Goal: Check status: Check status

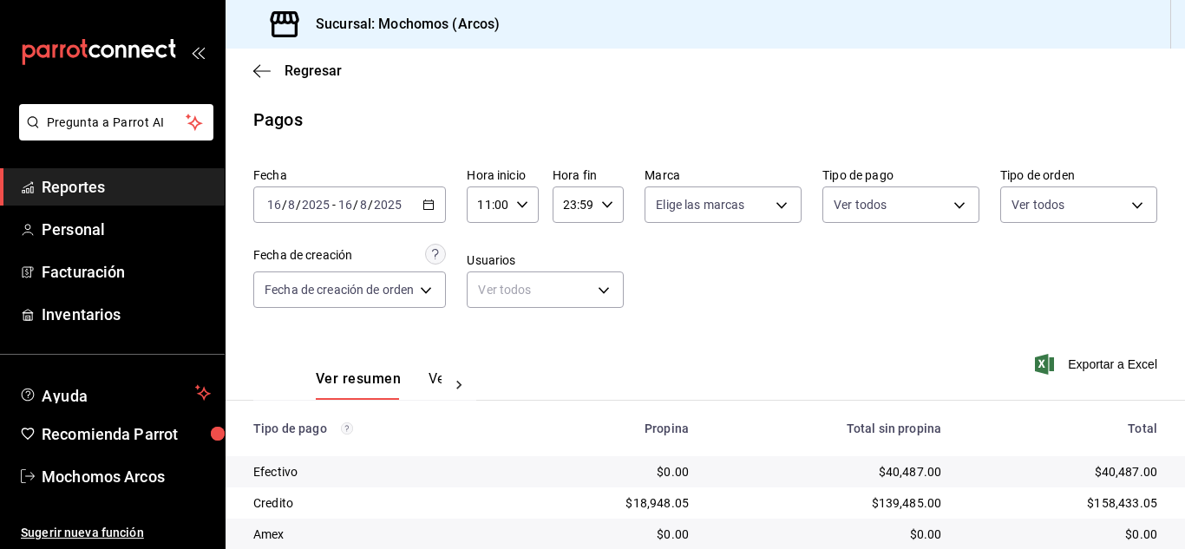
scroll to position [217, 0]
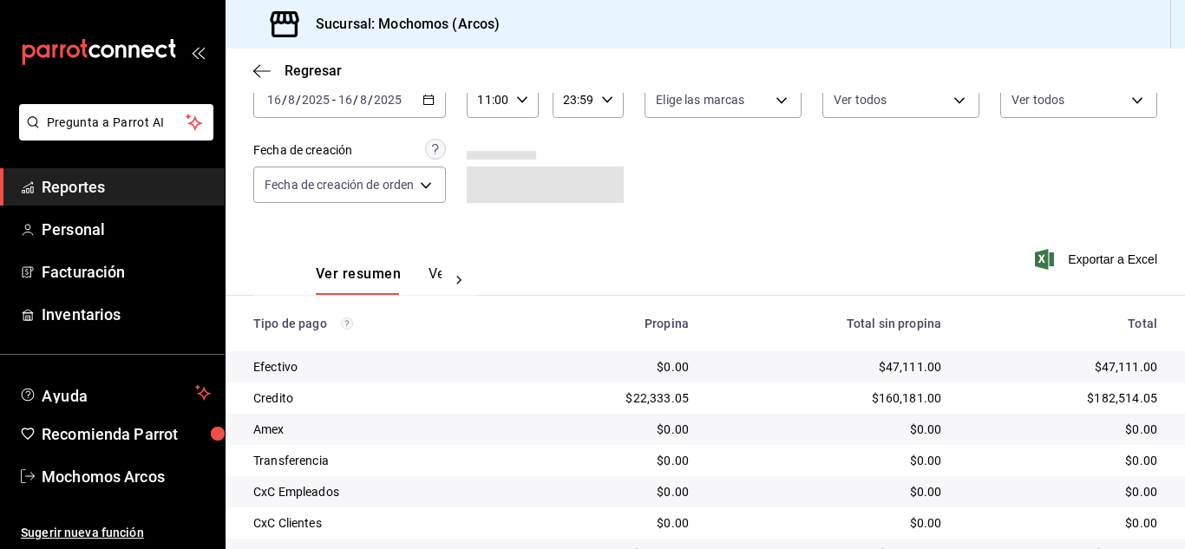
scroll to position [217, 0]
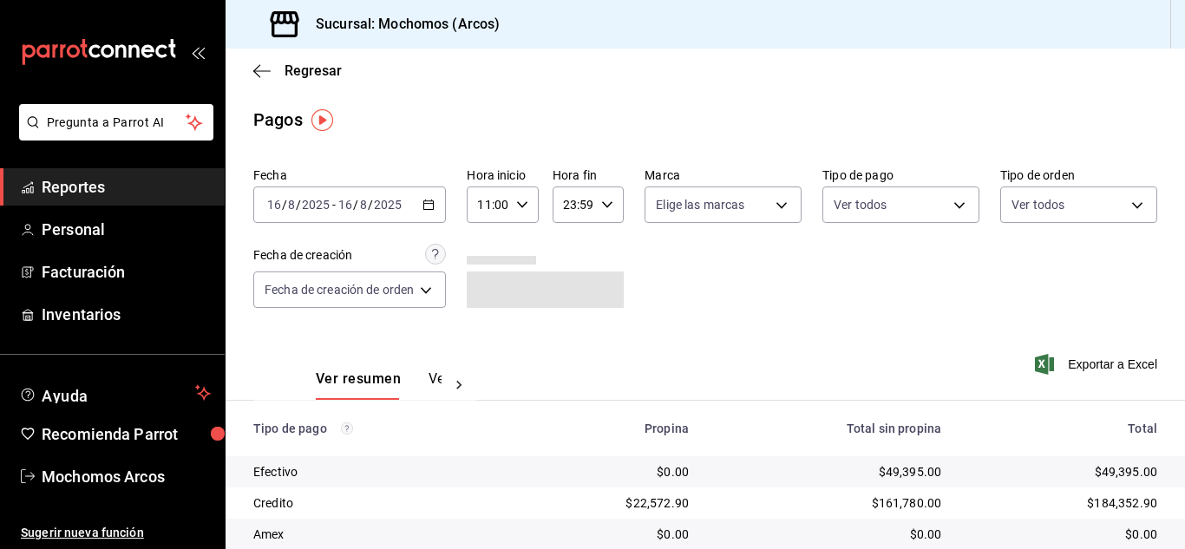
click at [368, 203] on span "/" at bounding box center [370, 205] width 5 height 14
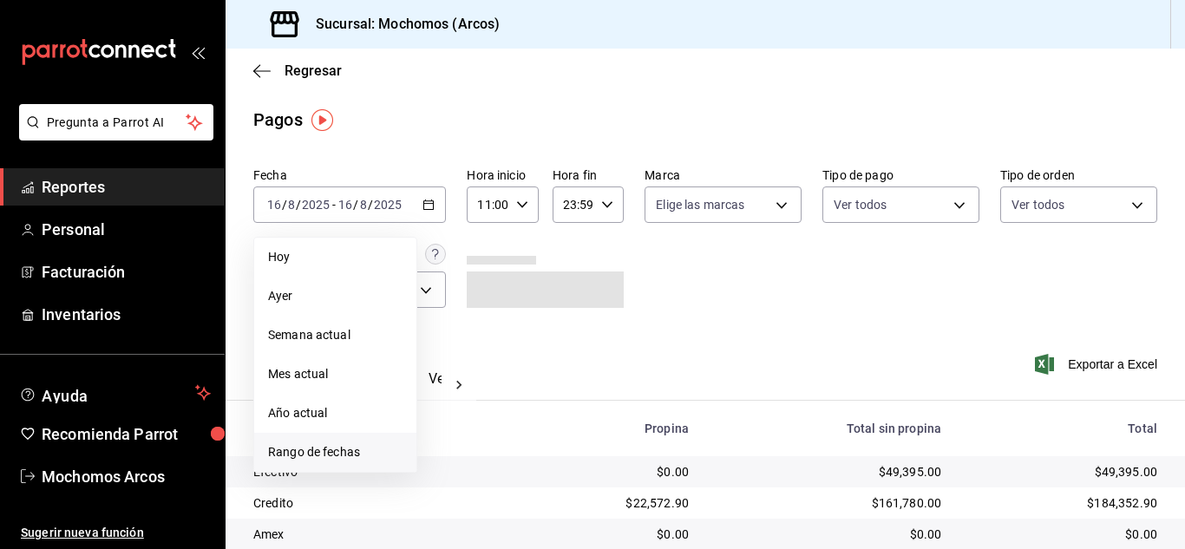
click at [361, 447] on span "Rango de fechas" at bounding box center [335, 452] width 134 height 18
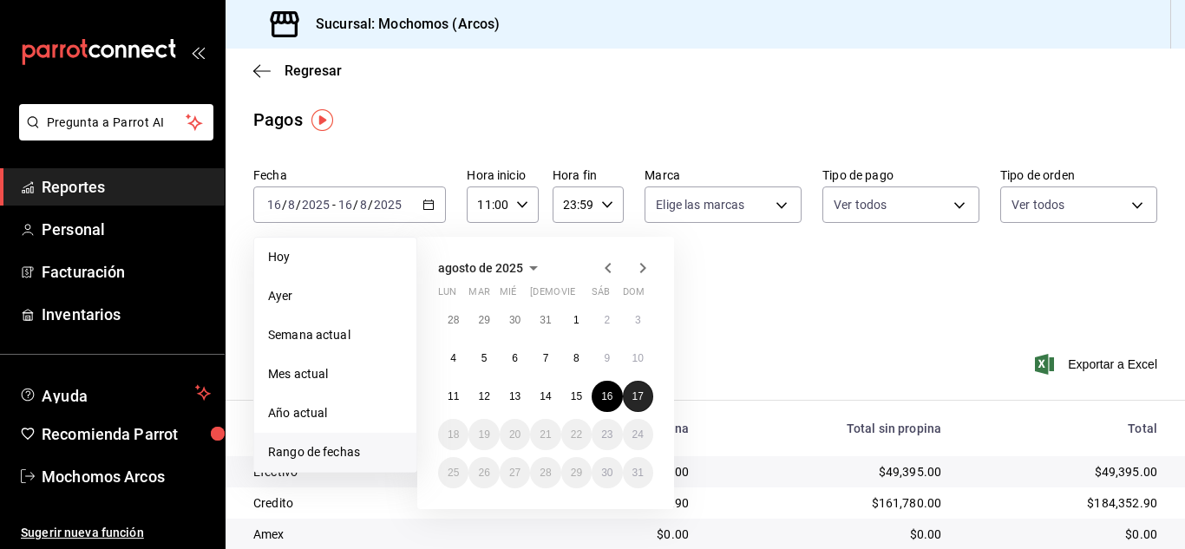
click at [632, 394] on abbr "17" at bounding box center [637, 396] width 11 height 12
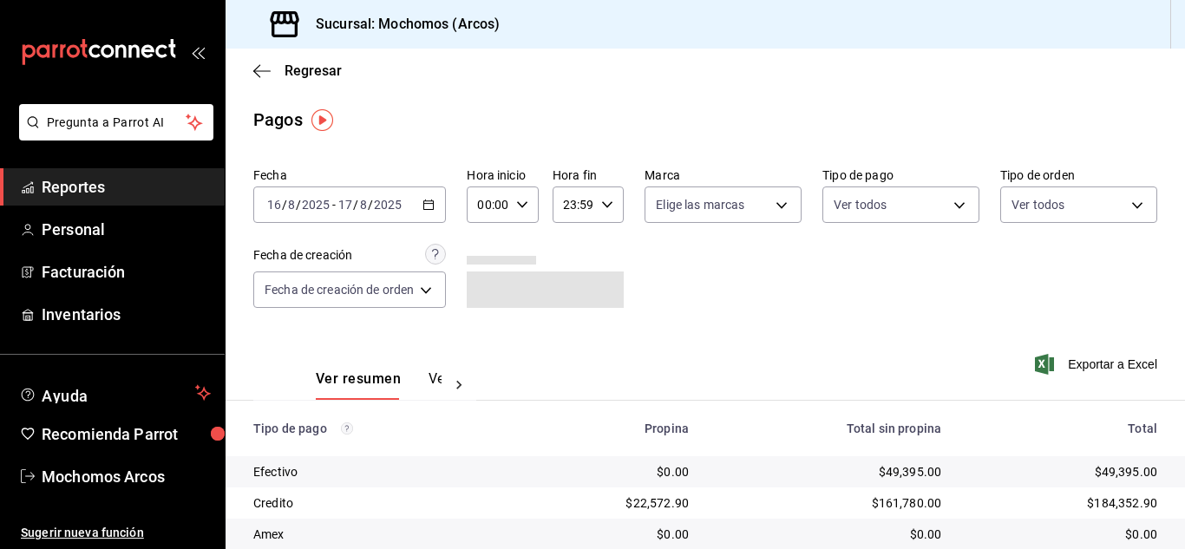
click at [537, 206] on div "00:00 Hora inicio" at bounding box center [502, 204] width 71 height 36
click at [490, 284] on button "11" at bounding box center [487, 273] width 28 height 35
type input "11:00"
click at [808, 334] on div at bounding box center [592, 274] width 1185 height 549
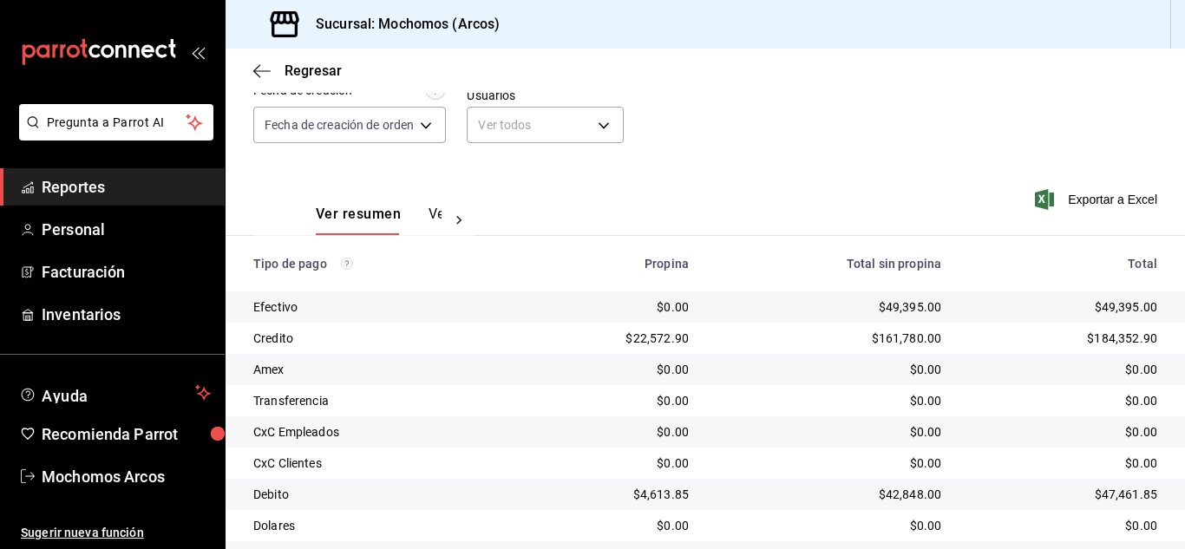
scroll to position [217, 0]
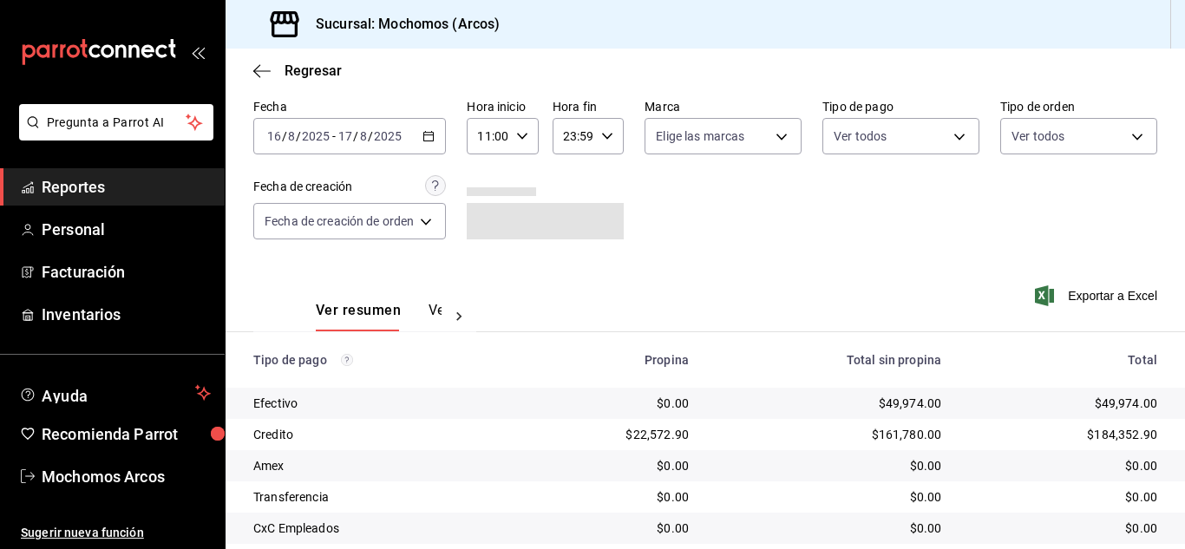
scroll to position [217, 0]
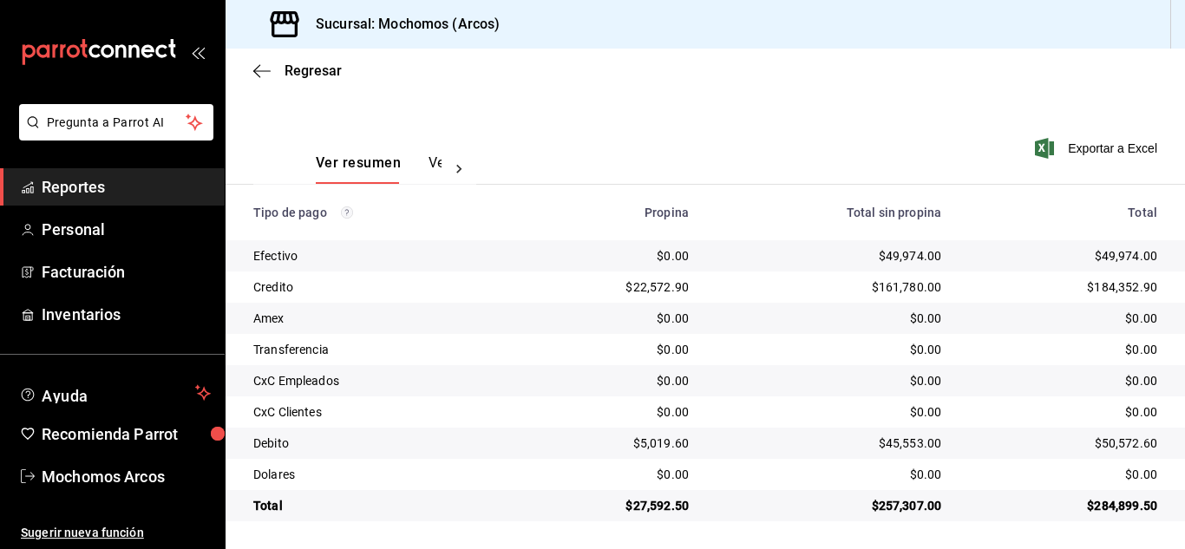
click at [0, 149] on div "Pregunta a Parrot AI Reportes Personal Facturación Inventarios Ayuda Recomienda…" at bounding box center [112, 274] width 225 height 549
click at [126, 476] on span "Mochomos Arcos" at bounding box center [126, 476] width 169 height 23
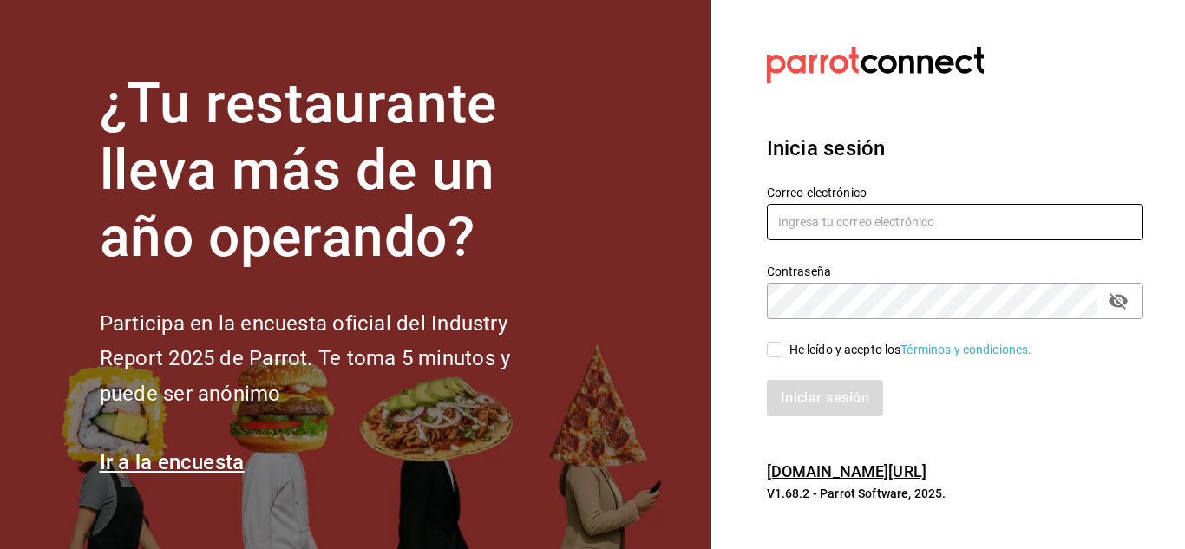
type input "mochomos.arcos@grupocosteno.com"
